Goal: Task Accomplishment & Management: Manage account settings

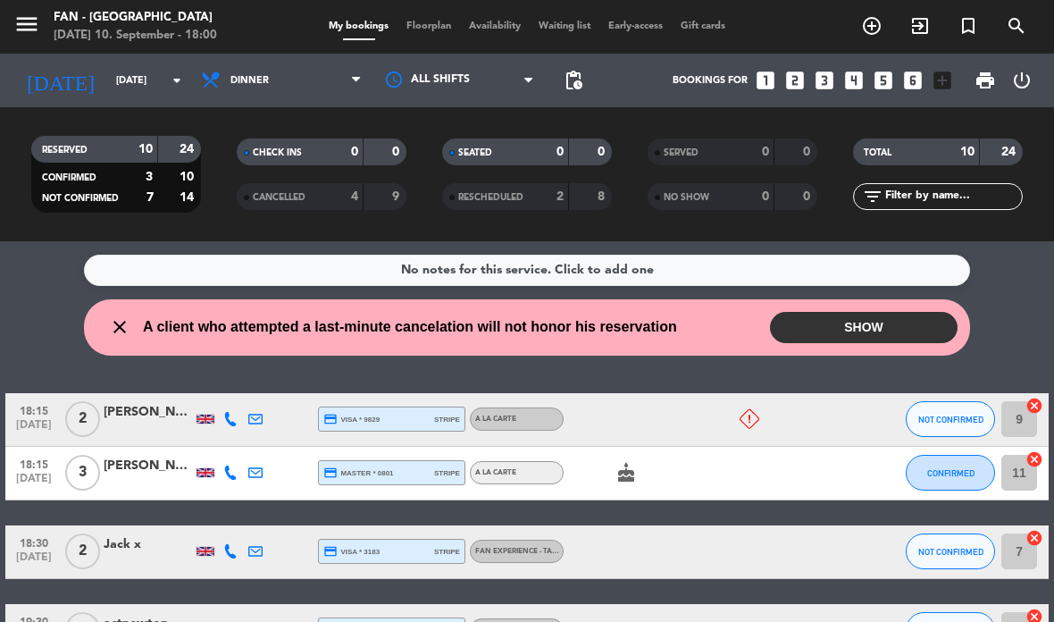
select select "dinner"
click at [753, 415] on icon at bounding box center [750, 419] width 20 height 20
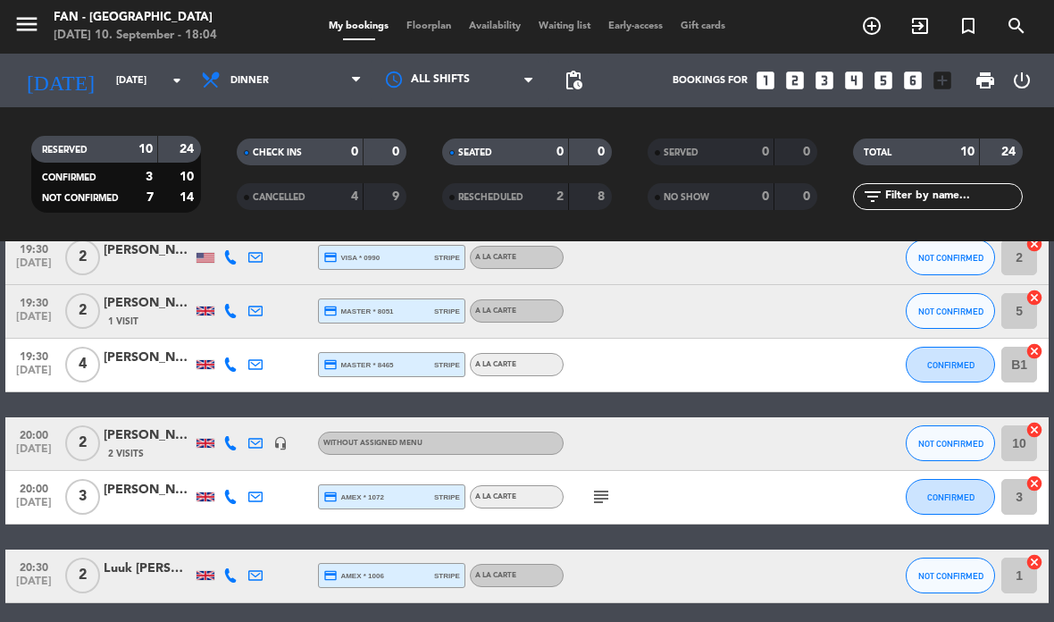
scroll to position [424, 0]
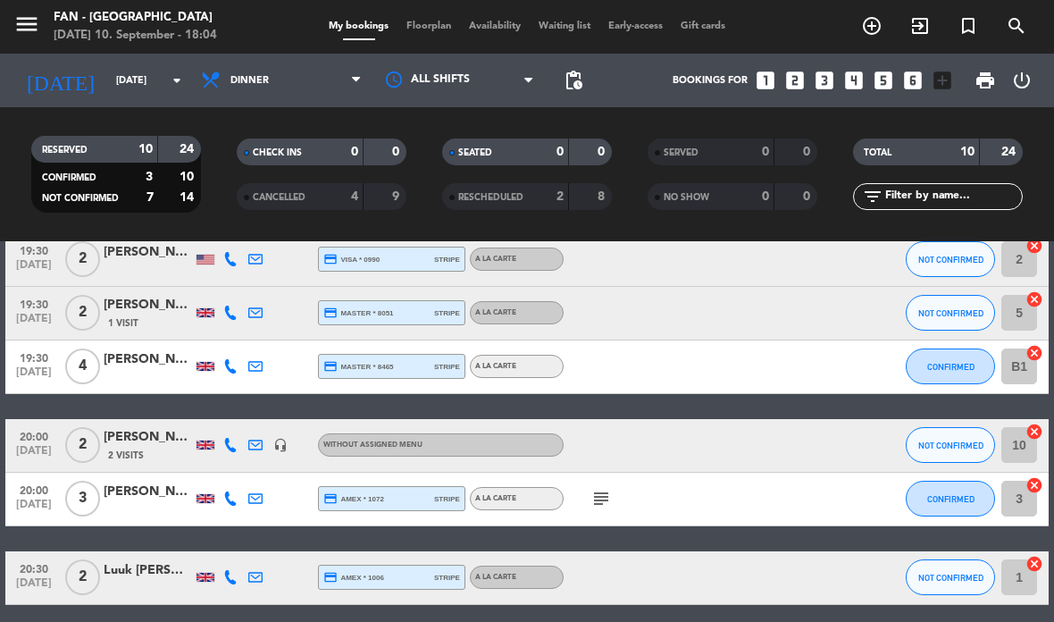
click at [623, 509] on div "subject" at bounding box center [639, 499] width 150 height 53
click at [597, 491] on icon "subject" at bounding box center [600, 498] width 21 height 21
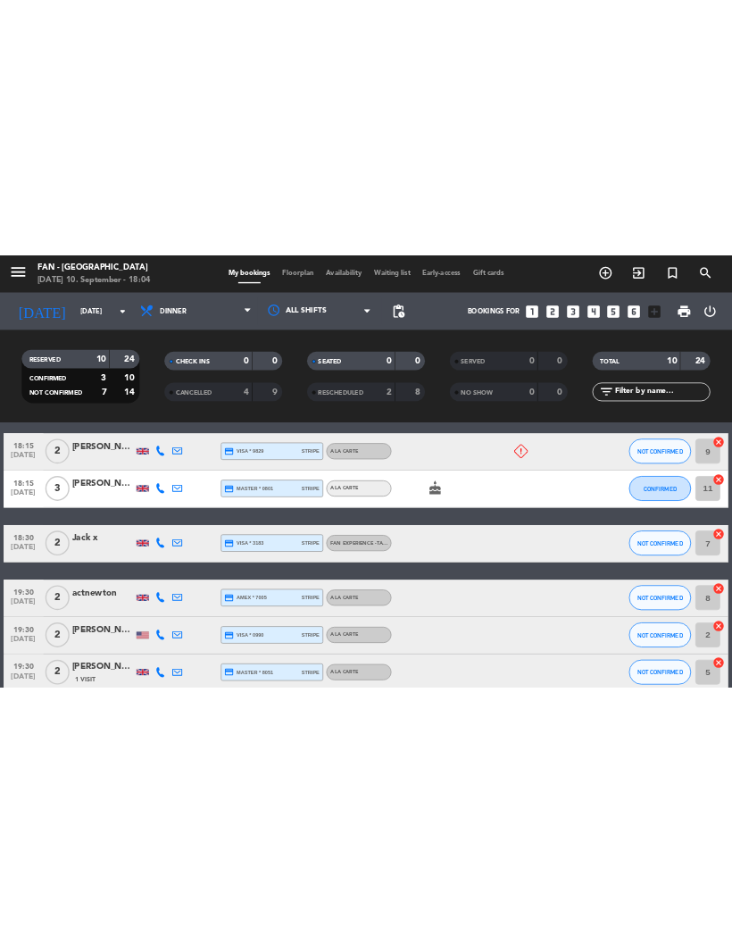
scroll to position [135, 0]
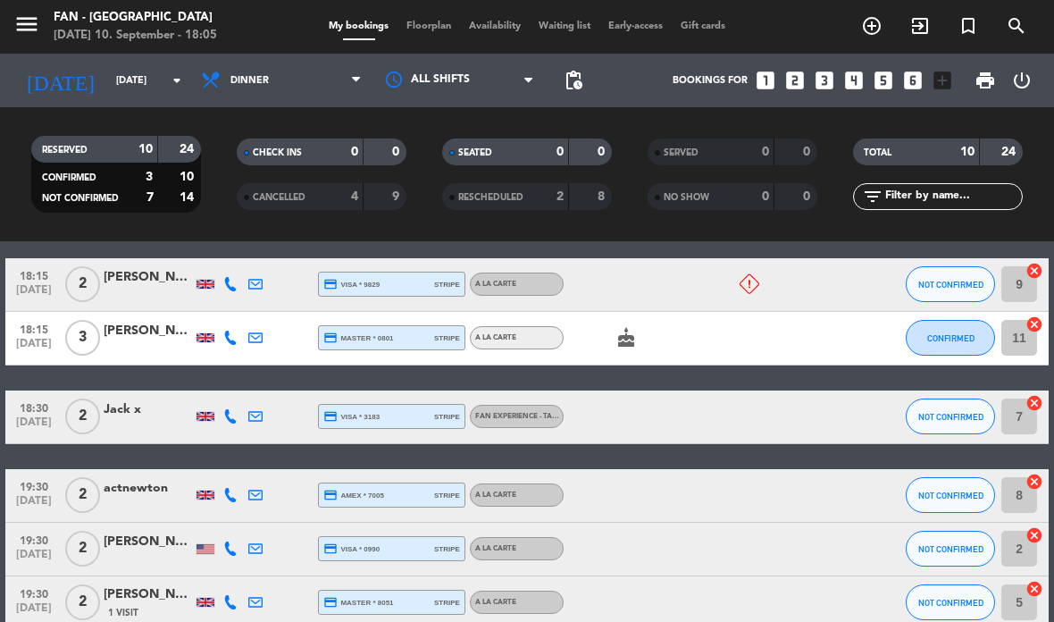
click at [958, 348] on button "CONFIRMED" at bounding box center [950, 338] width 89 height 36
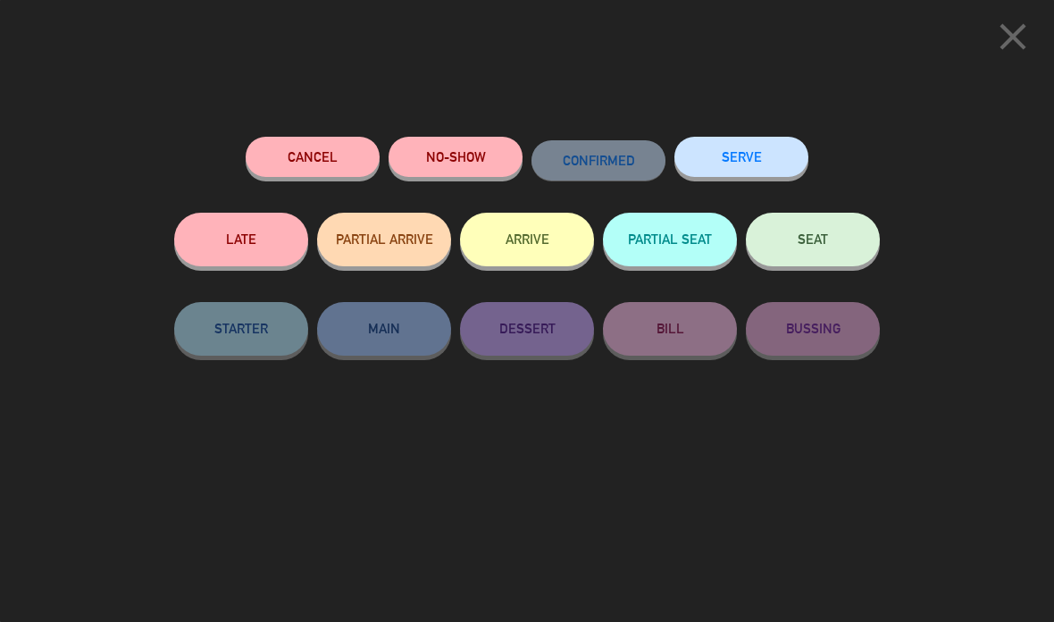
click at [824, 233] on span "SEAT" at bounding box center [813, 238] width 30 height 15
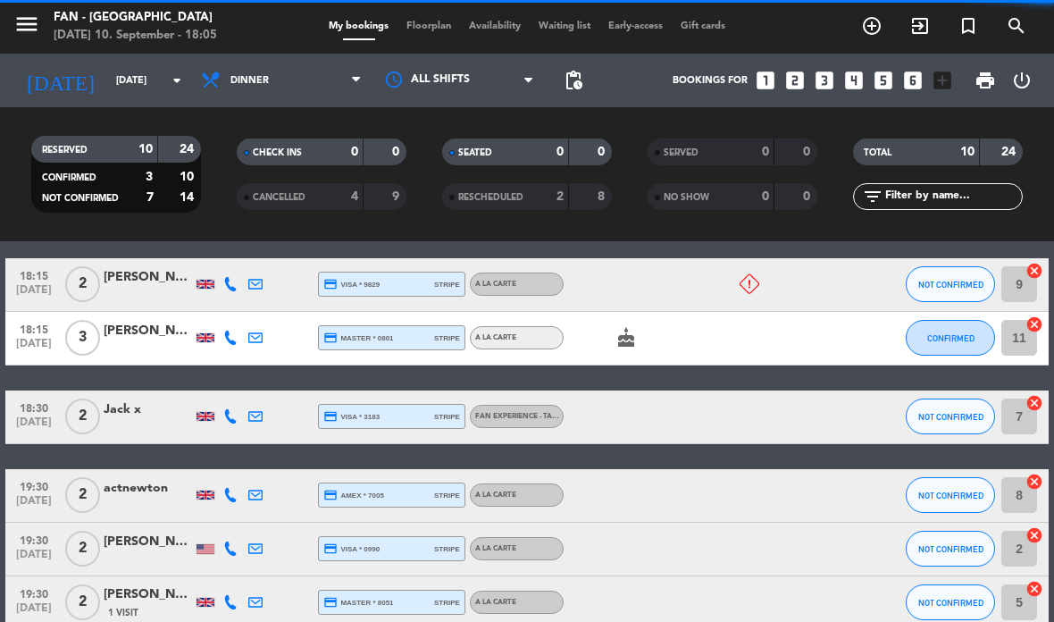
select select "dinner"
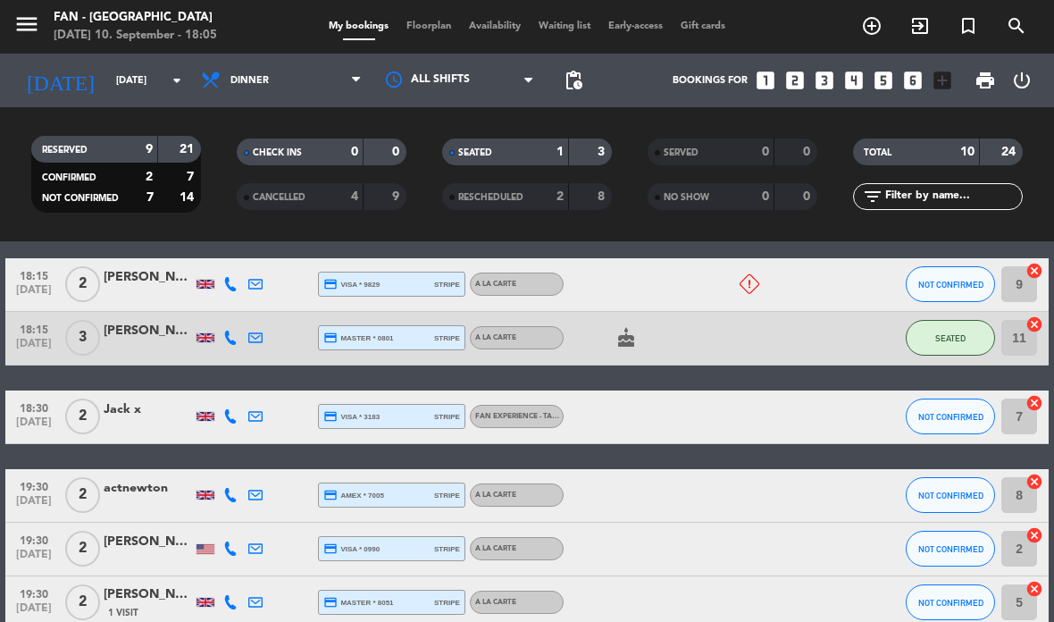
select select "dinner"
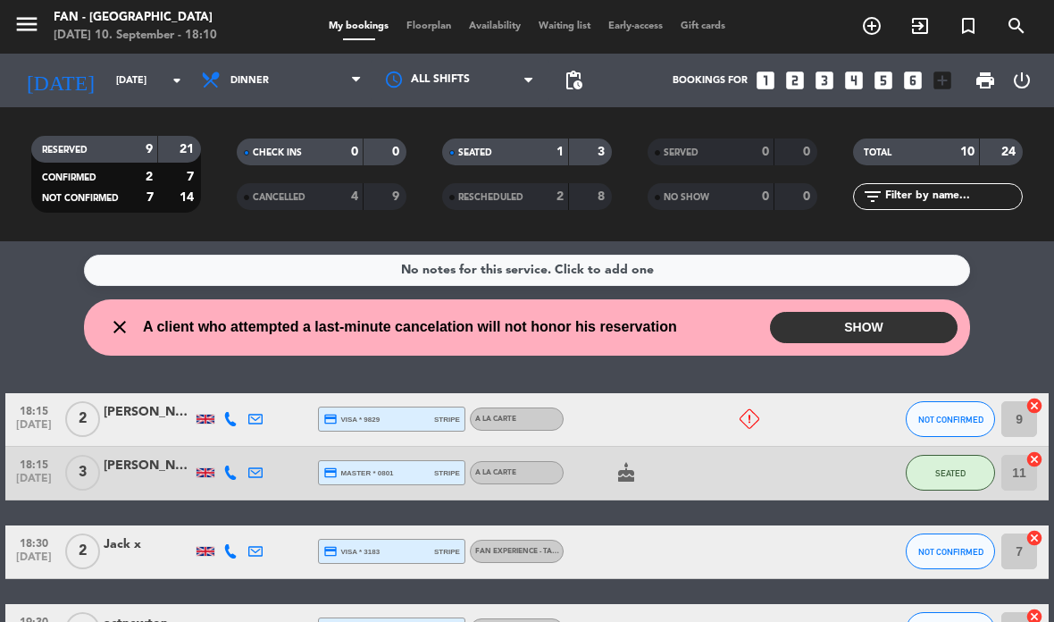
scroll to position [0, 0]
click at [756, 418] on icon at bounding box center [750, 419] width 20 height 20
click at [887, 431] on div "18:15 [DATE] 2 [PERSON_NAME] credit_card visa * 9829 stripe A la carte Won't At…" at bounding box center [526, 420] width 1043 height 54
click at [758, 423] on icon at bounding box center [750, 419] width 20 height 20
click at [828, 489] on div "18:15 [DATE] 3 [PERSON_NAME] credit_card master * 0801 stripe A la carte cake S…" at bounding box center [526, 474] width 1043 height 54
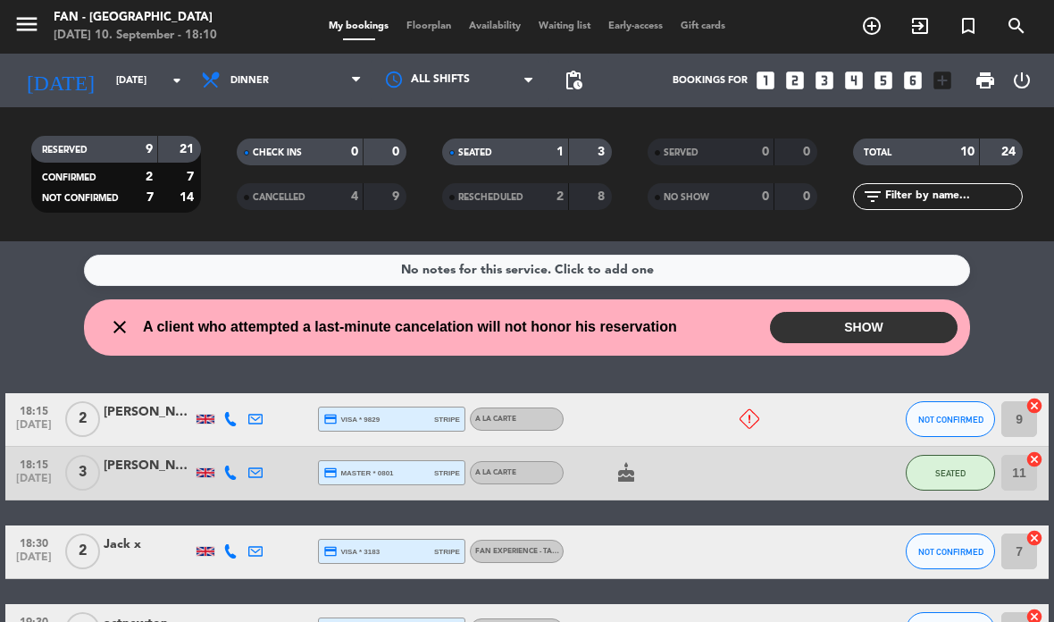
select select "dinner"
click at [627, 473] on icon "cake" at bounding box center [625, 472] width 21 height 21
click at [741, 403] on div at bounding box center [738, 419] width 48 height 53
click at [751, 419] on icon at bounding box center [750, 419] width 20 height 20
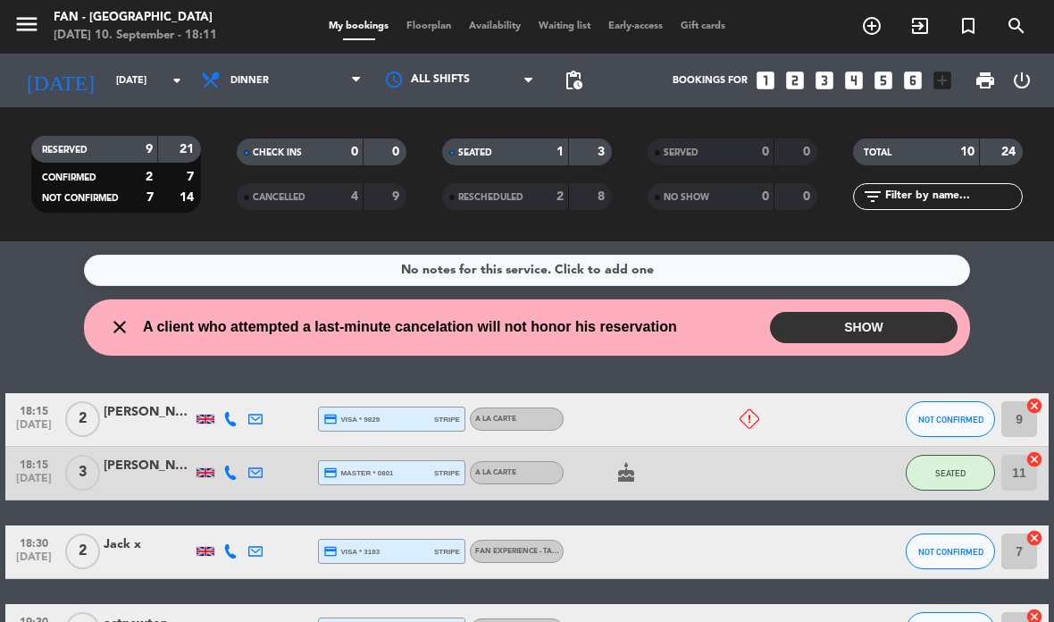
click at [676, 437] on div at bounding box center [639, 419] width 150 height 53
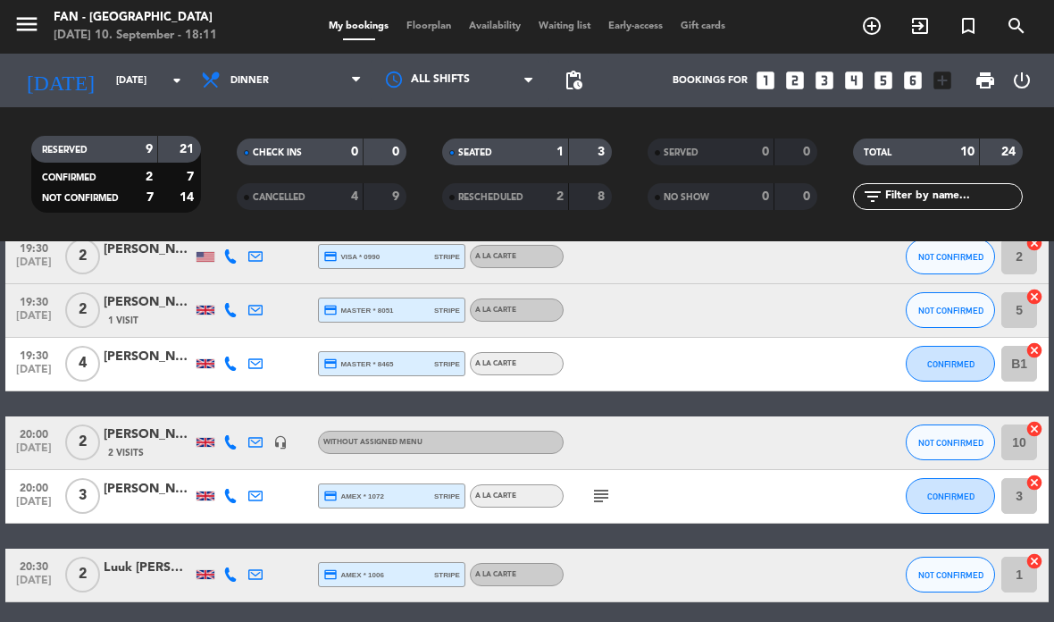
scroll to position [424, 0]
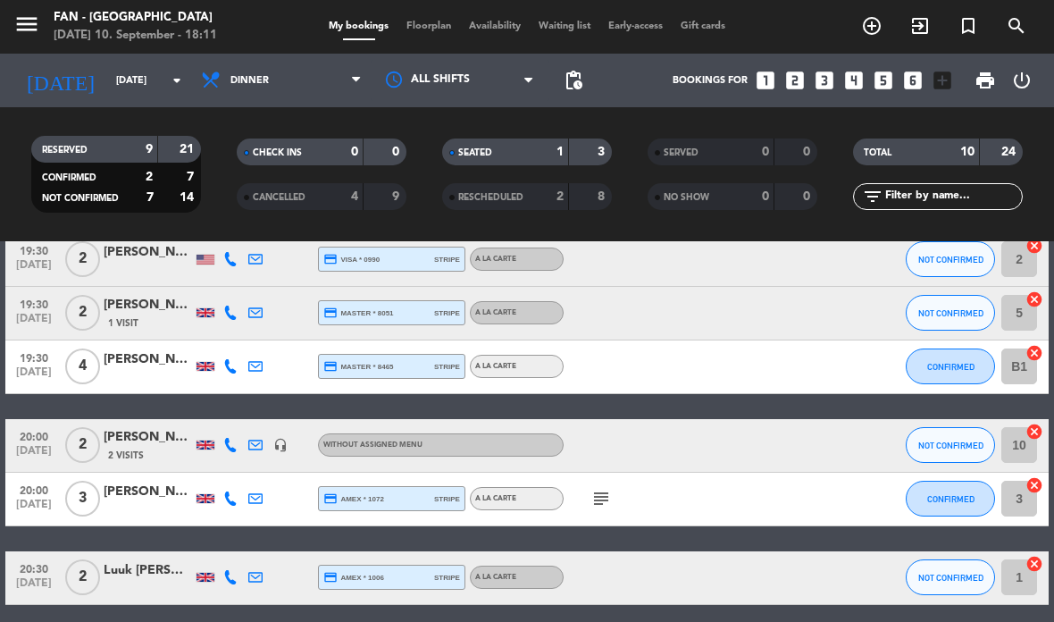
click at [590, 498] on icon "subject" at bounding box center [600, 498] width 21 height 21
click at [682, 531] on div "18:15 [DATE] 2 [PERSON_NAME] credit_card visa * 9829 stripe A la carte NOT CONF…" at bounding box center [526, 287] width 1043 height 636
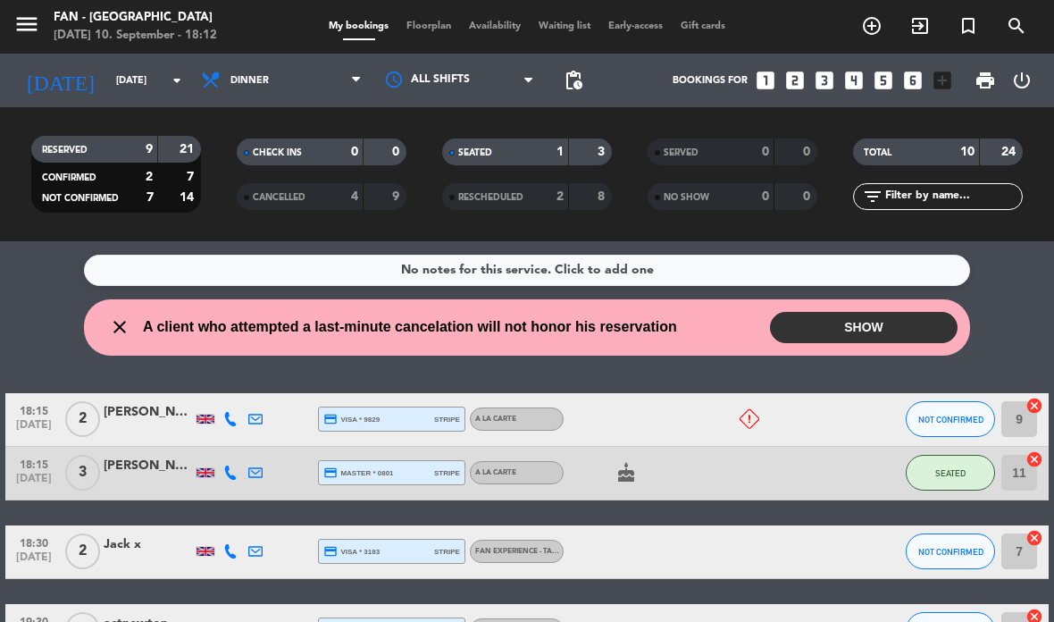
scroll to position [0, 0]
click at [168, 66] on input "[DATE]" at bounding box center [173, 80] width 132 height 29
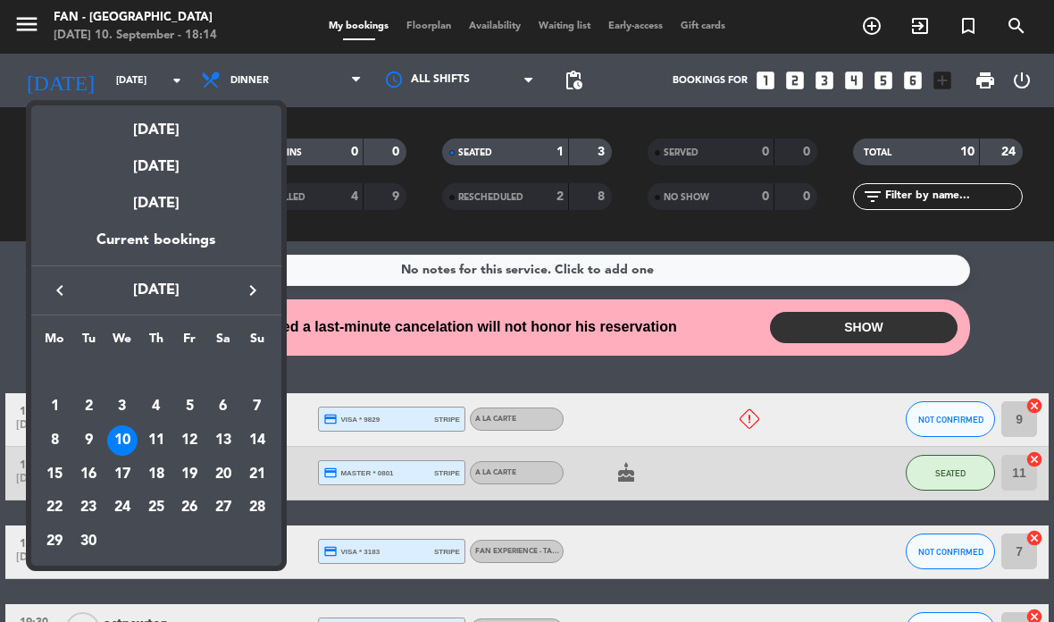
click at [153, 440] on div "11" at bounding box center [156, 440] width 30 height 30
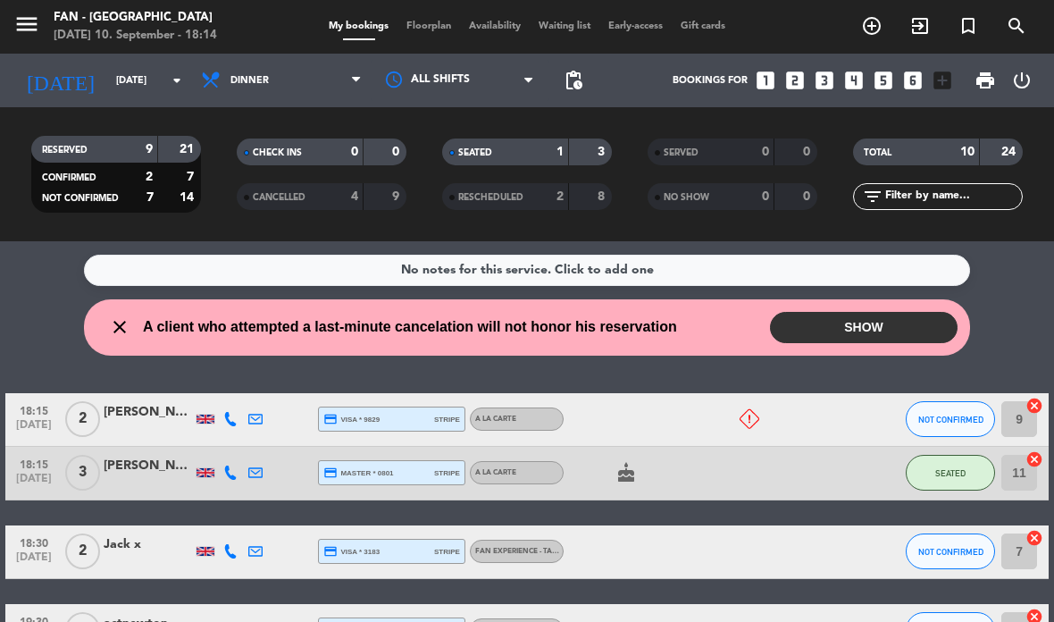
type input "[DATE]"
select select "dinner"
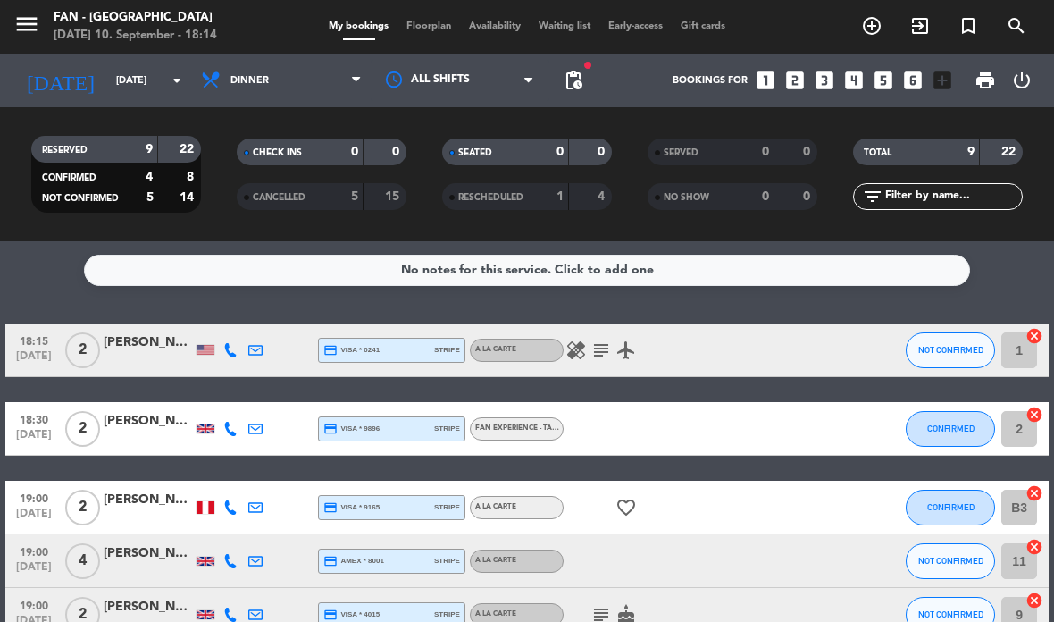
click at [164, 70] on input "[DATE]" at bounding box center [173, 80] width 132 height 29
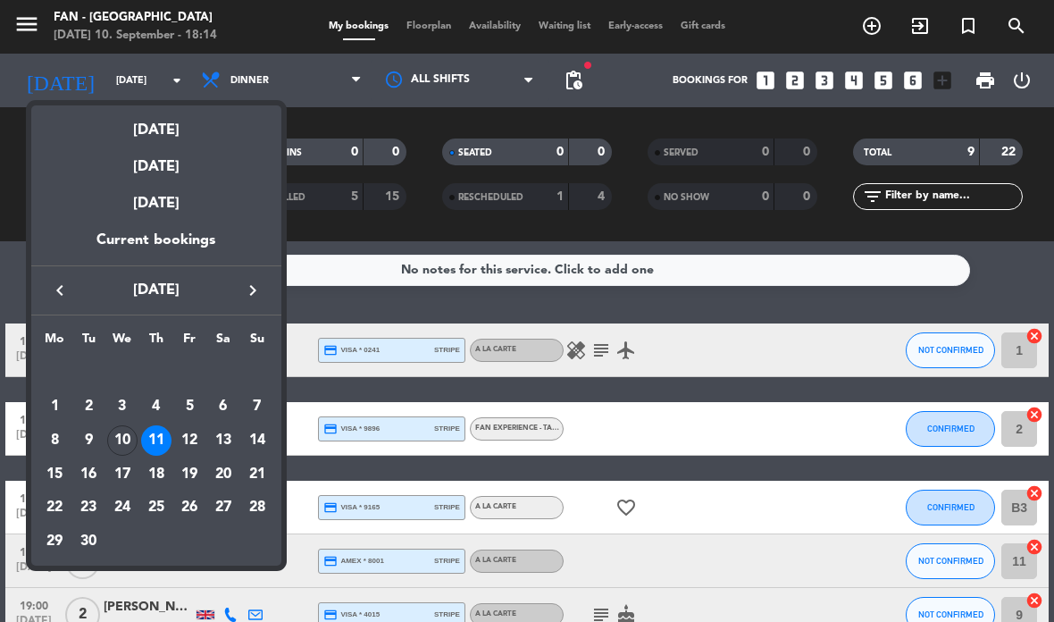
click at [124, 438] on div "10" at bounding box center [122, 440] width 30 height 30
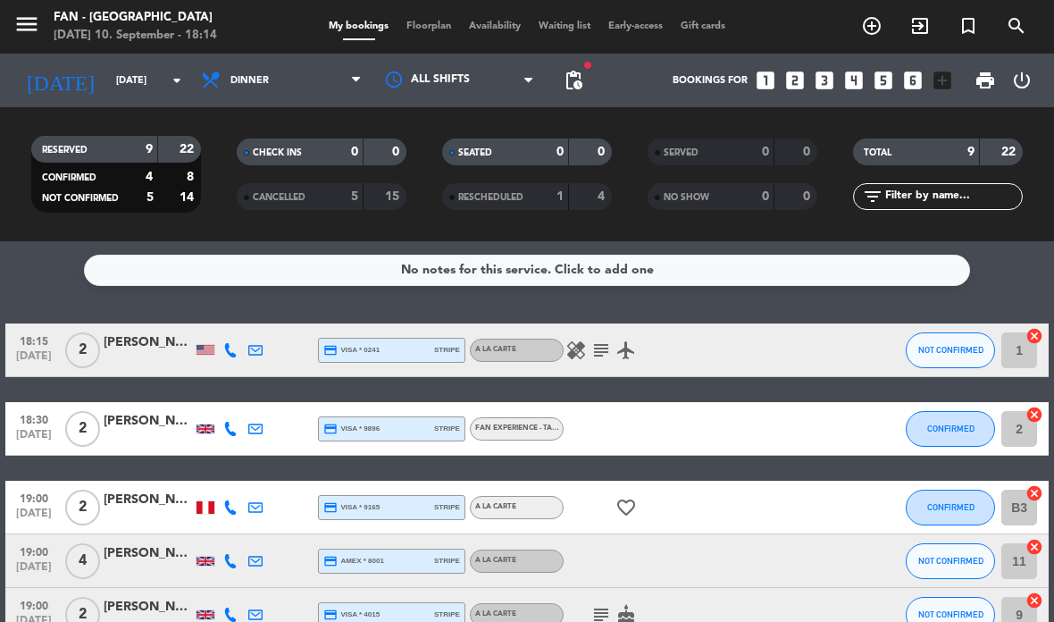
type input "[DATE]"
select select "dinner"
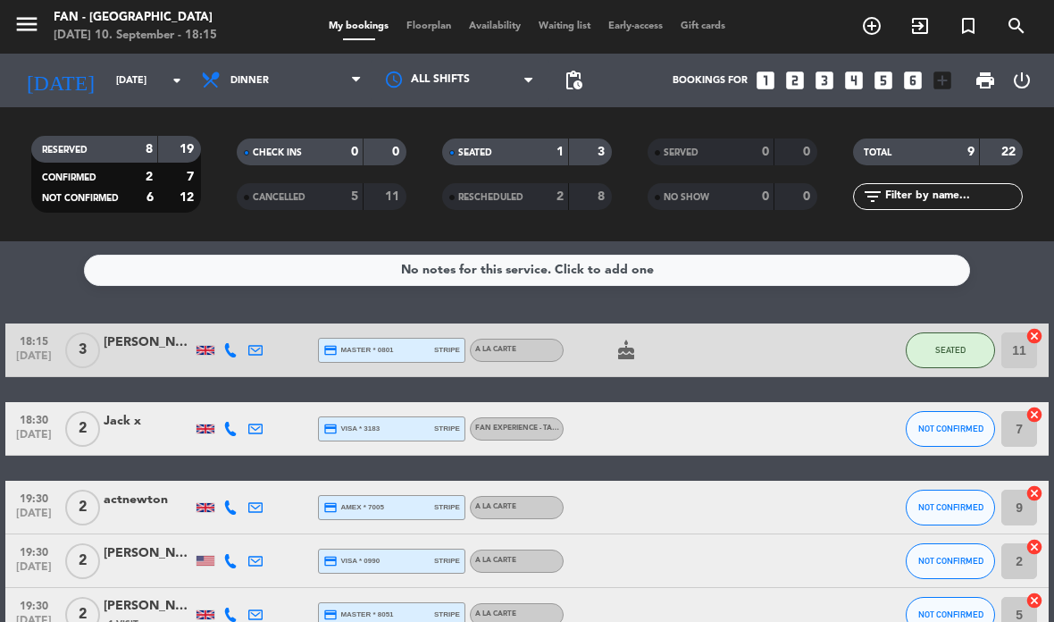
select select "dinner"
